Goal: Understand process/instructions: Learn how to perform a task or action

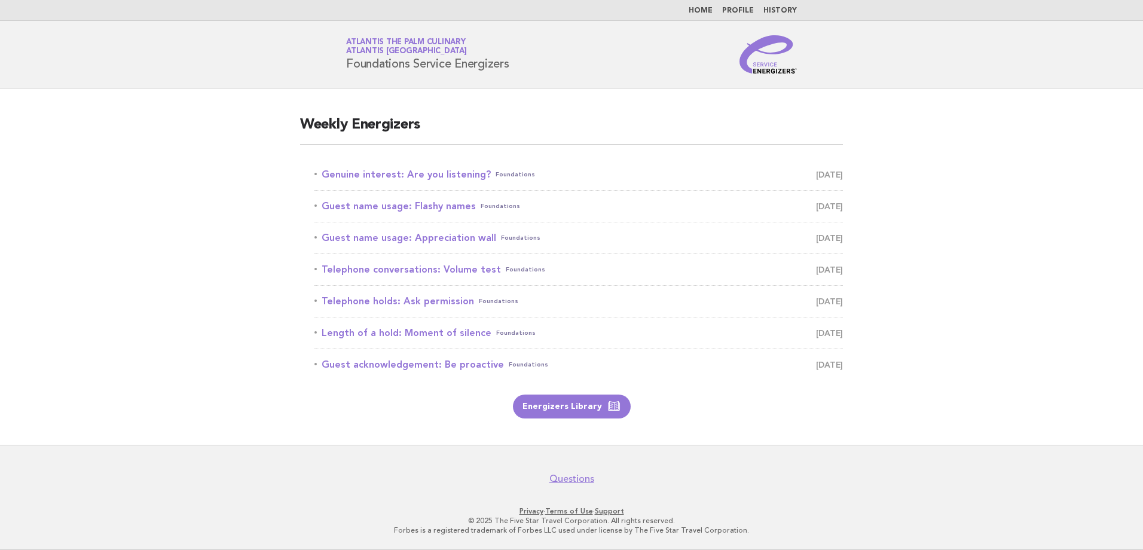
drag, startPoint x: 730, startPoint y: 445, endPoint x: 689, endPoint y: 444, distance: 40.7
click at [730, 445] on footer "Questions Privacy · Terms of Use · Support © 2025 The Five Star Travel Corporat…" at bounding box center [571, 497] width 1143 height 105
click at [419, 173] on link "Genuine interest: Are you listening? Foundations [DATE]" at bounding box center [579, 174] width 529 height 17
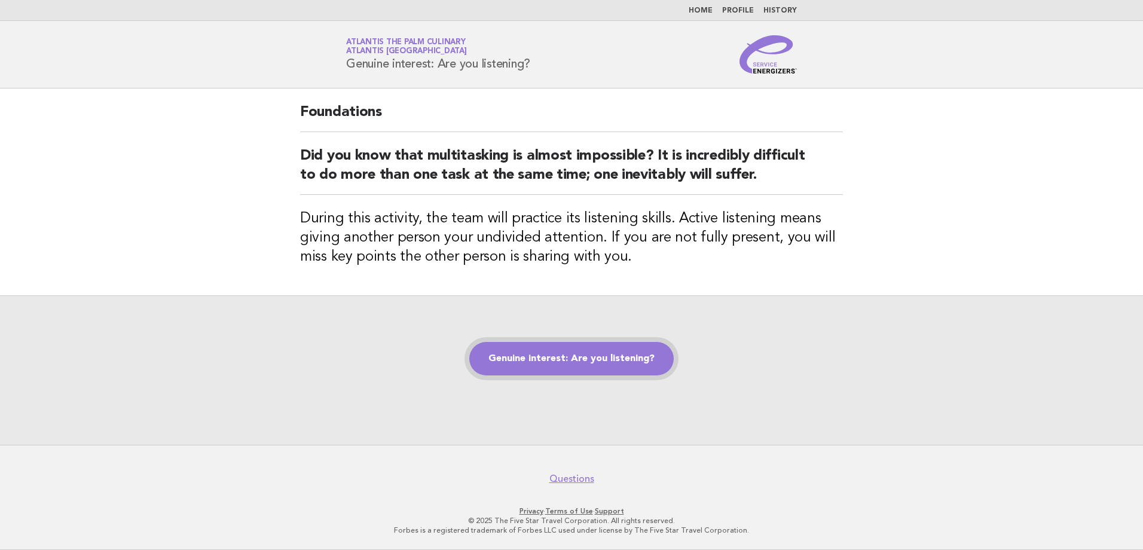
click at [597, 349] on link "Genuine interest: Are you listening?" at bounding box center [571, 358] width 204 height 33
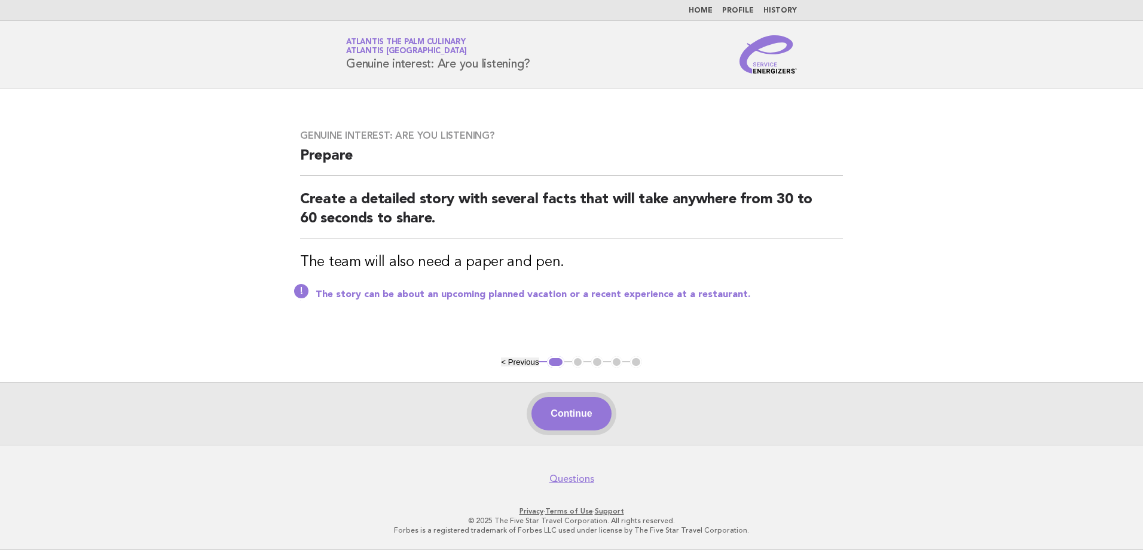
click at [588, 416] on button "Continue" at bounding box center [572, 413] width 80 height 33
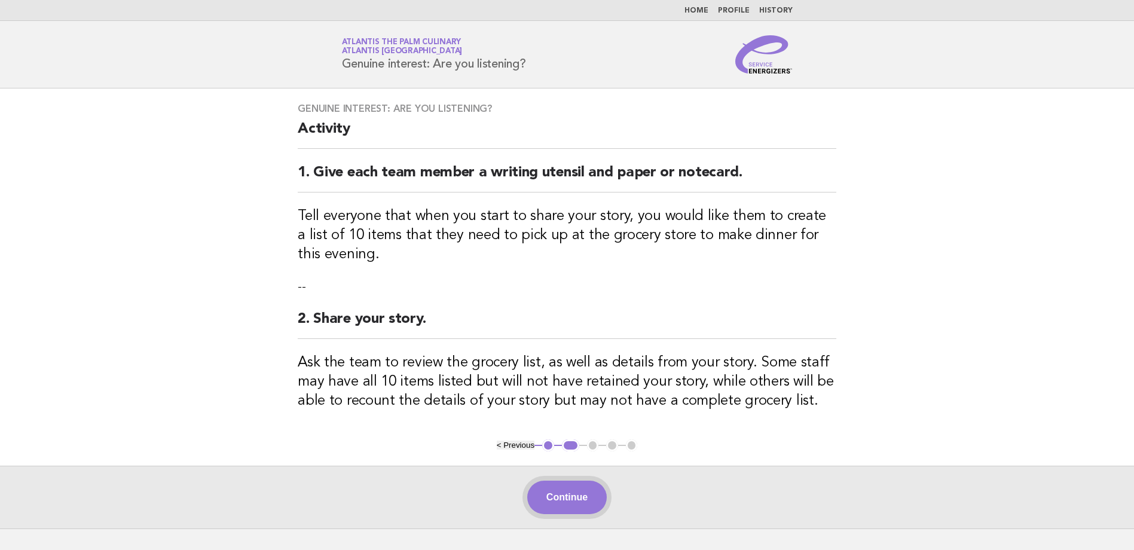
click at [542, 497] on button "Continue" at bounding box center [567, 497] width 80 height 33
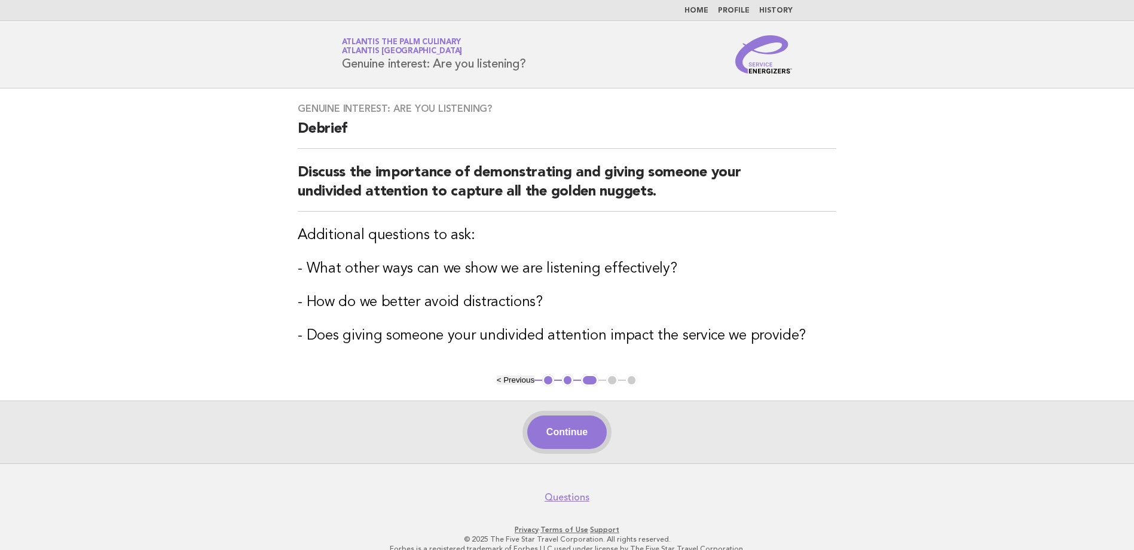
click at [553, 438] on button "Continue" at bounding box center [567, 432] width 80 height 33
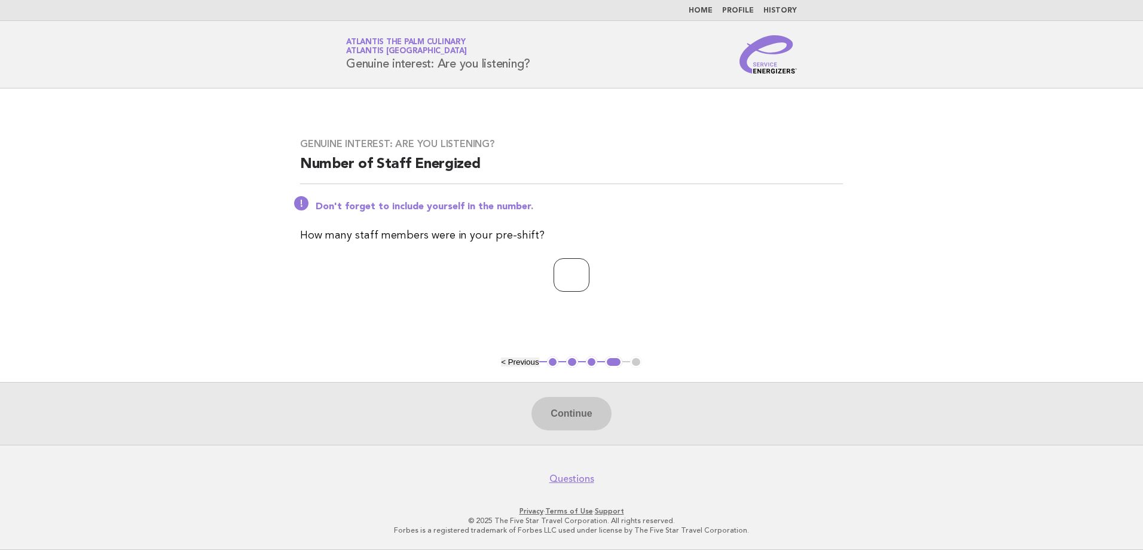
click at [562, 259] on input "number" at bounding box center [572, 274] width 36 height 33
type input "**"
click at [568, 413] on button "Continue" at bounding box center [572, 413] width 80 height 33
